Goal: Information Seeking & Learning: Find specific fact

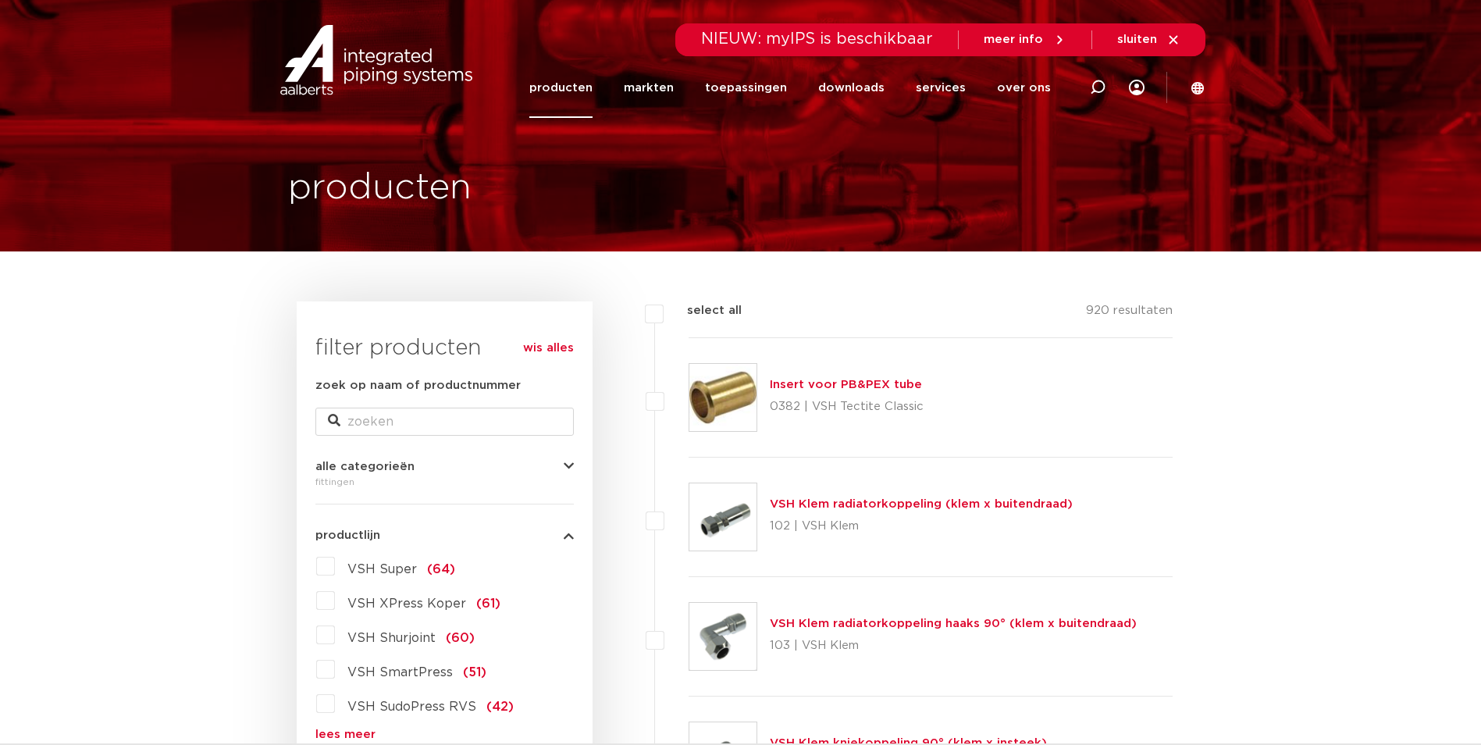
scroll to position [234, 0]
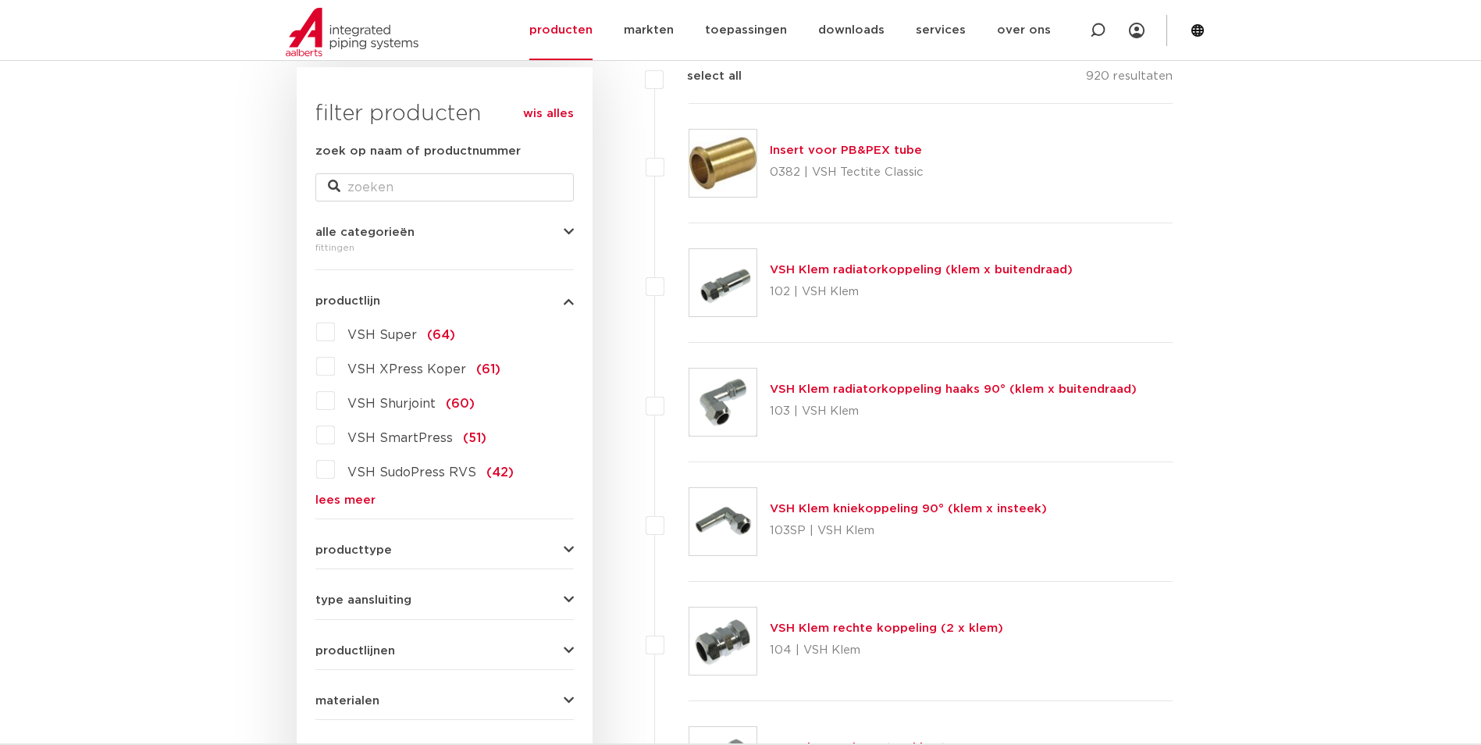
click at [335, 333] on label "VSH Super (64)" at bounding box center [395, 331] width 120 height 25
click at [0, 0] on input "VSH Super (64)" at bounding box center [0, 0] width 0 height 0
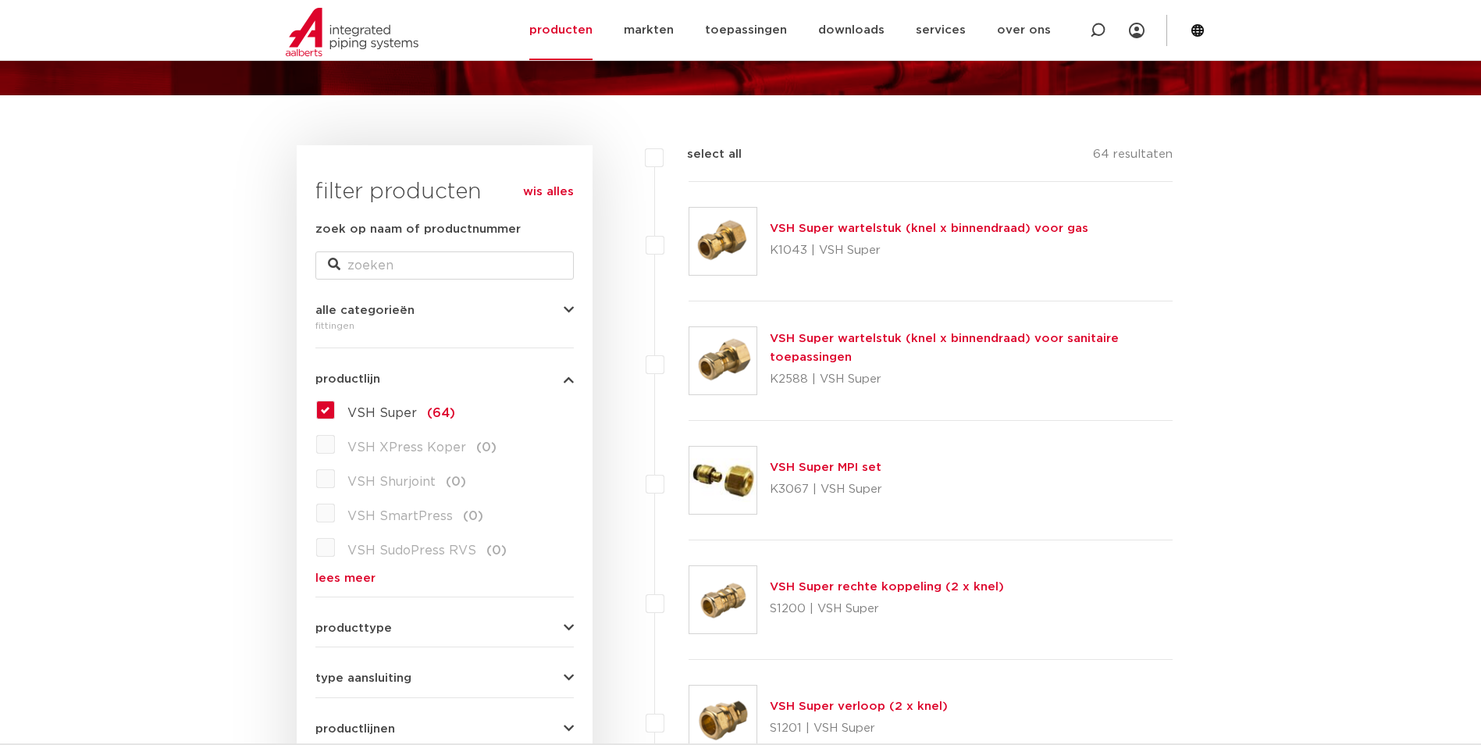
scroll to position [312, 0]
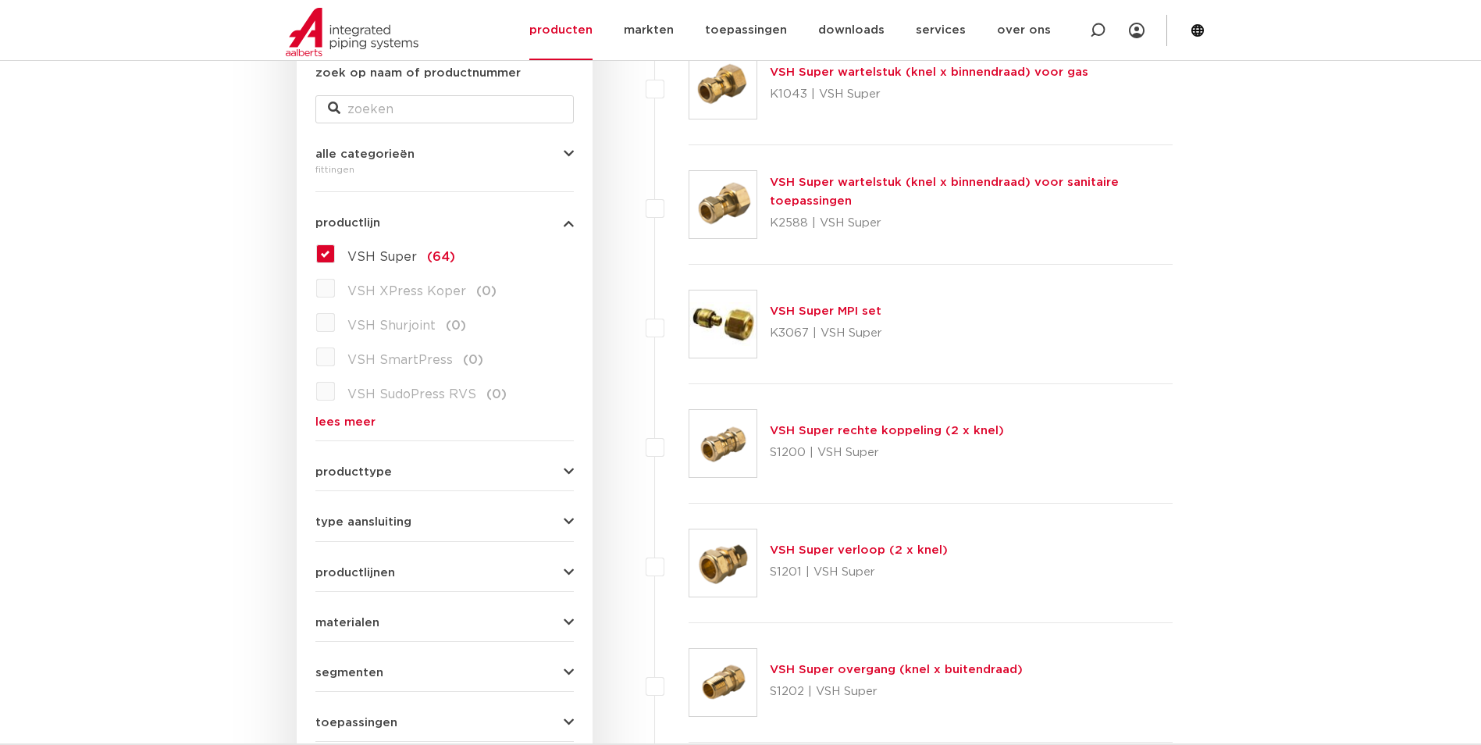
click at [909, 433] on link "VSH Super rechte koppeling (2 x knel)" at bounding box center [887, 431] width 234 height 12
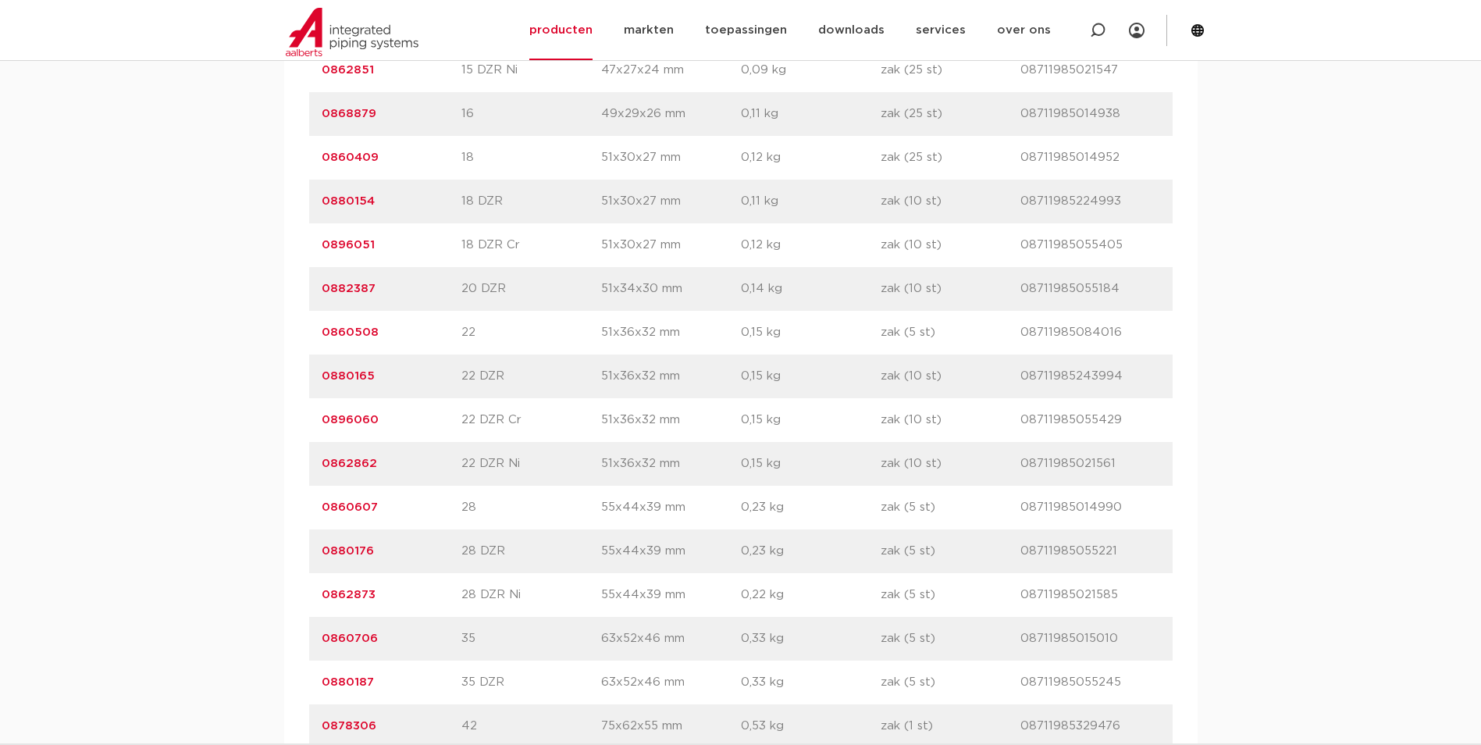
scroll to position [1796, 0]
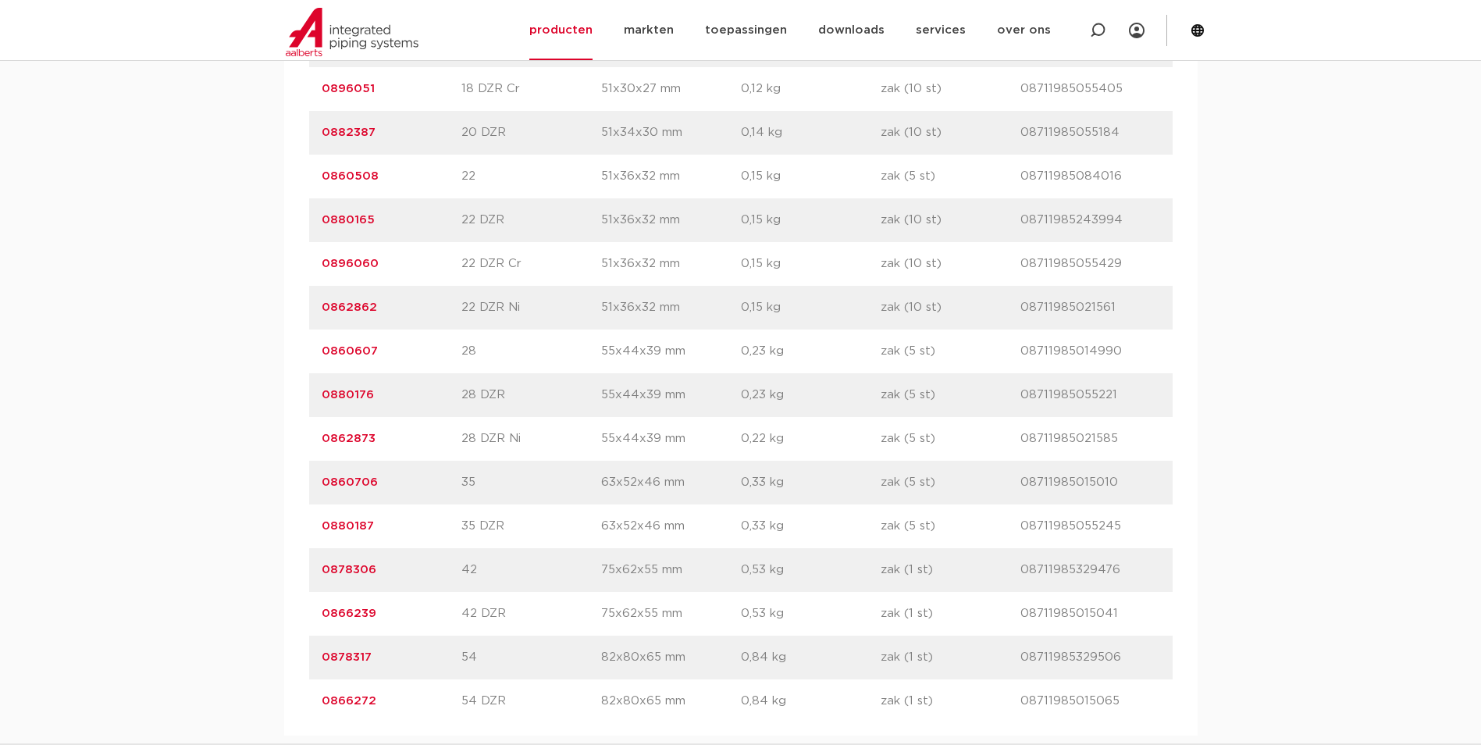
click at [343, 653] on link "0878317" at bounding box center [347, 657] width 50 height 12
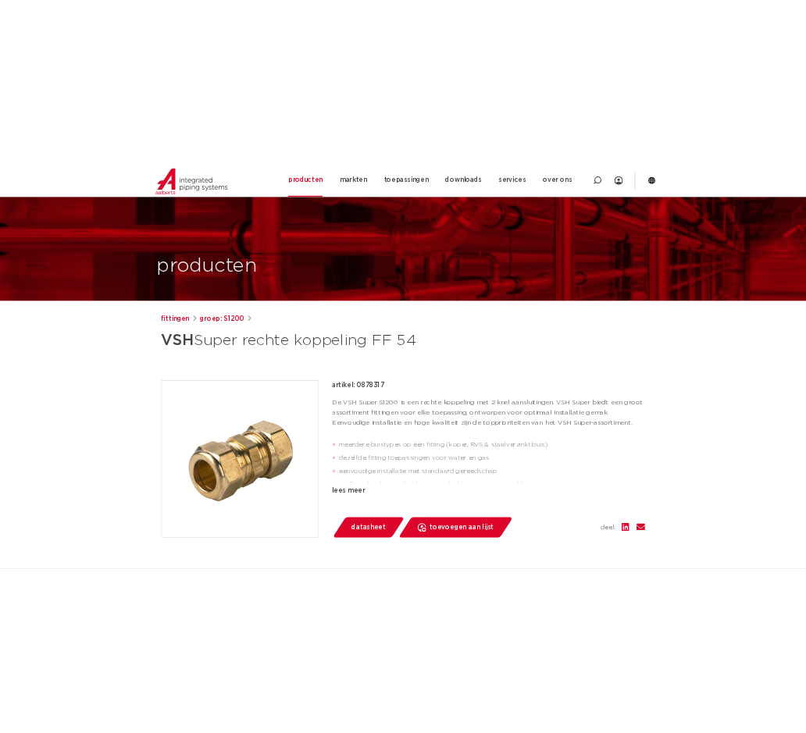
scroll to position [78, 0]
